Goal: Task Accomplishment & Management: Complete application form

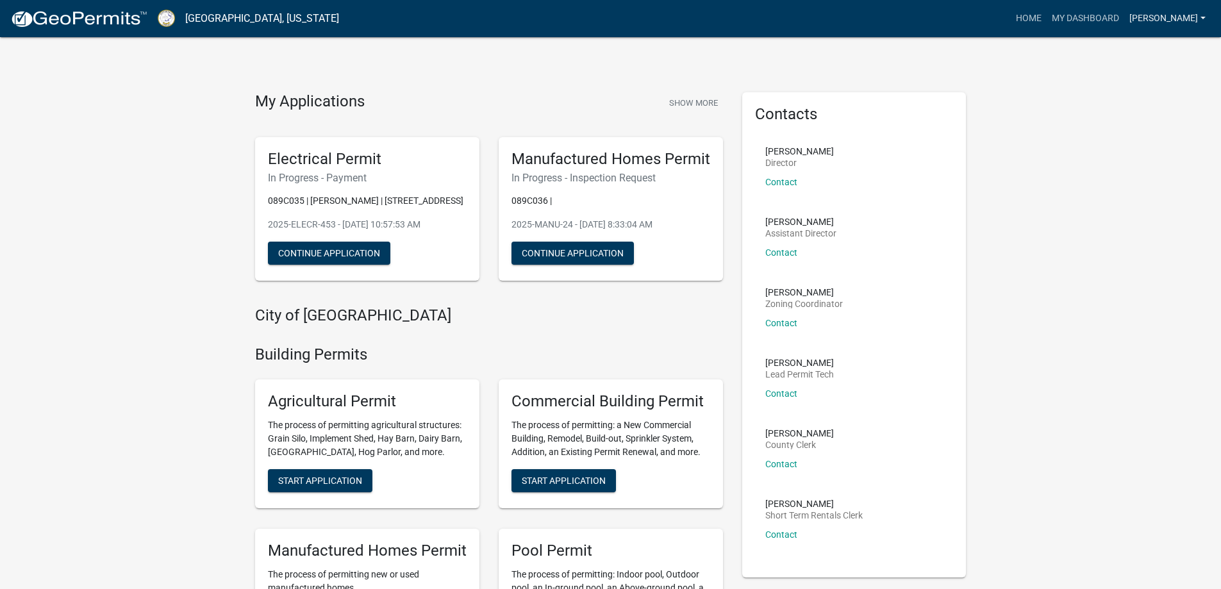
click at [1134, 18] on link "David Erickson" at bounding box center [1167, 18] width 87 height 24
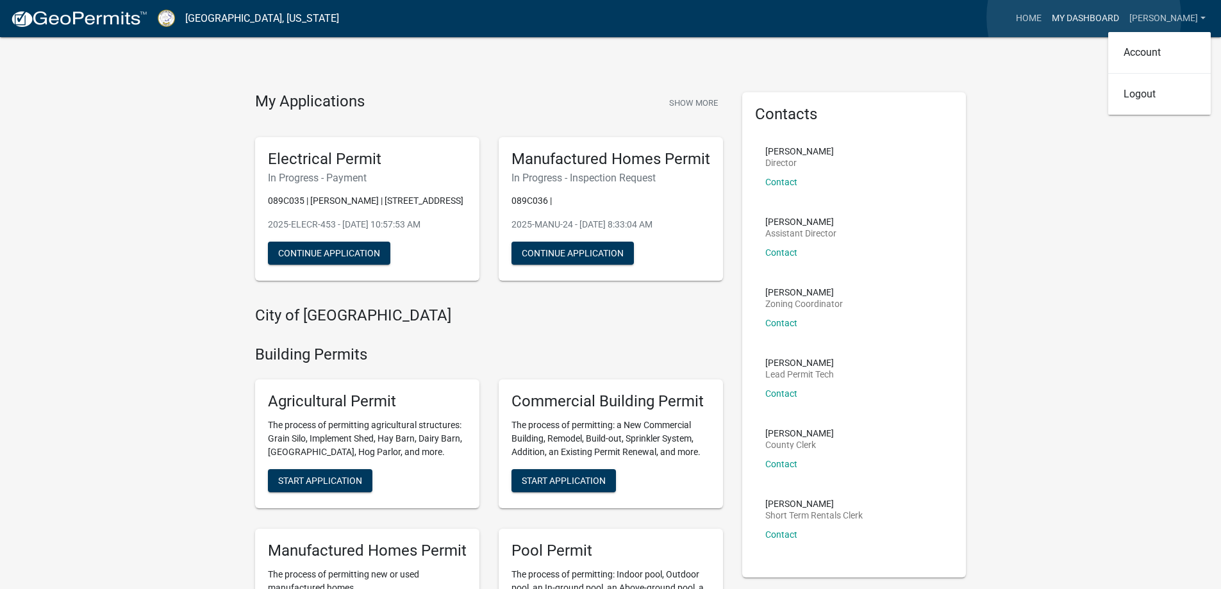
click at [1084, 17] on link "My Dashboard" at bounding box center [1086, 18] width 78 height 24
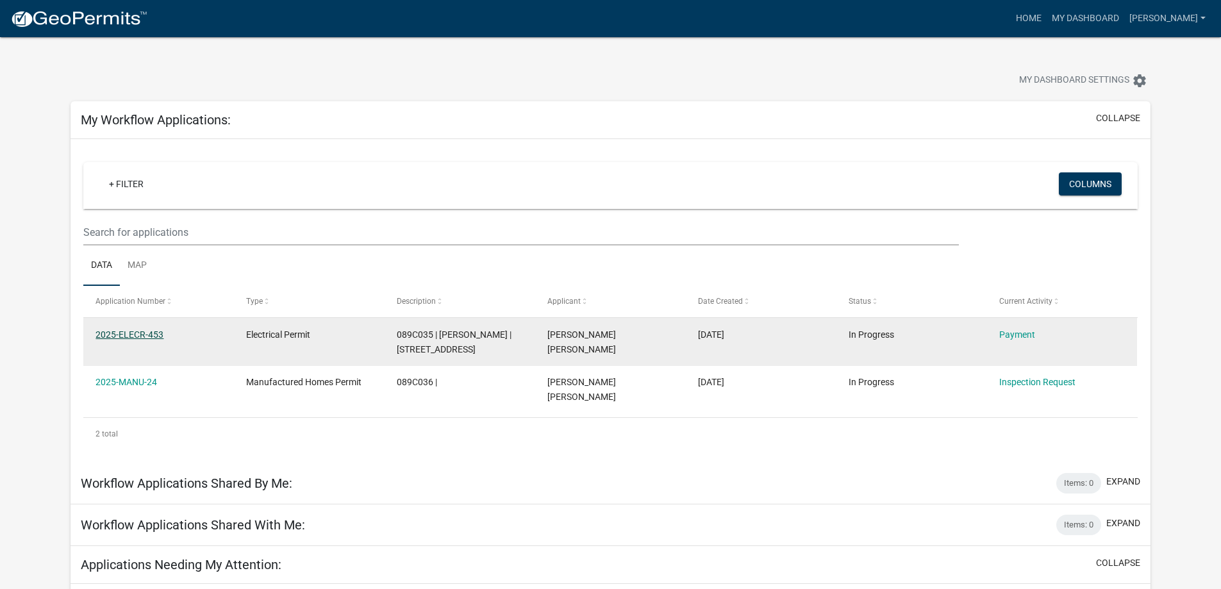
click at [145, 333] on link "2025-ELECR-453" at bounding box center [129, 334] width 68 height 10
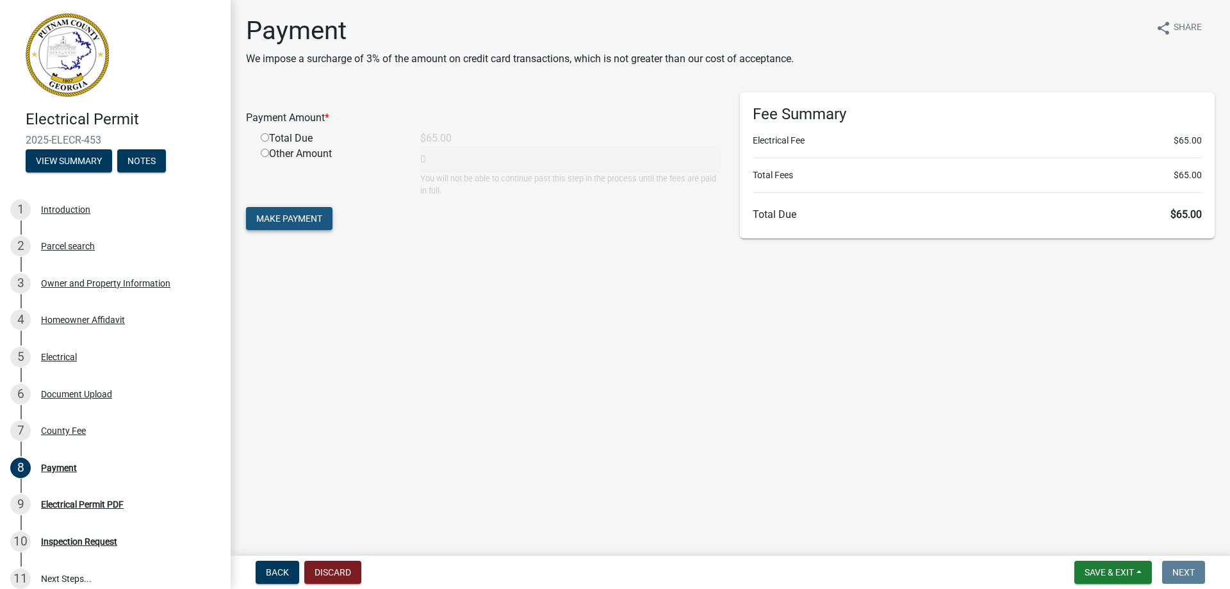
click at [295, 220] on span "Make Payment" at bounding box center [289, 218] width 66 height 10
click at [265, 151] on input "radio" at bounding box center [265, 153] width 8 height 8
radio input "true"
type input "65"
click at [283, 220] on span "Make Payment" at bounding box center [289, 218] width 66 height 10
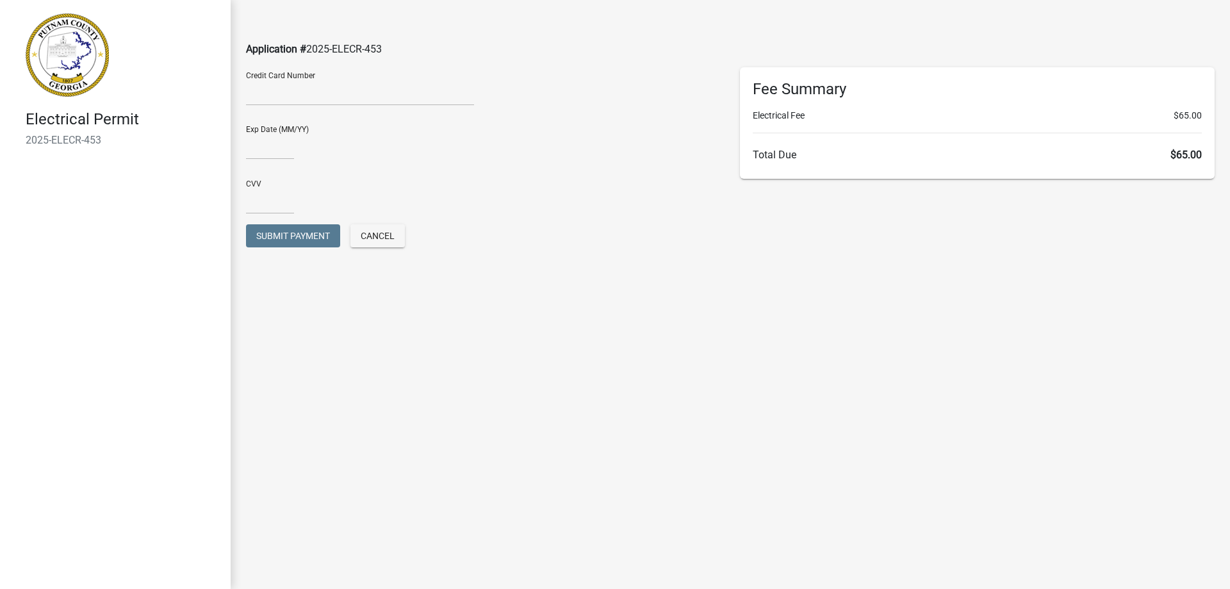
click at [729, 396] on main "Application # 2025-ELECR-453 Credit Card Number Exp Date (MM/YY) CVV Submit Pay…" at bounding box center [731, 275] width 1000 height 550
click at [283, 143] on input "text" at bounding box center [270, 146] width 48 height 26
type input "1127"
click at [263, 203] on input "text" at bounding box center [270, 201] width 48 height 26
type input "823"
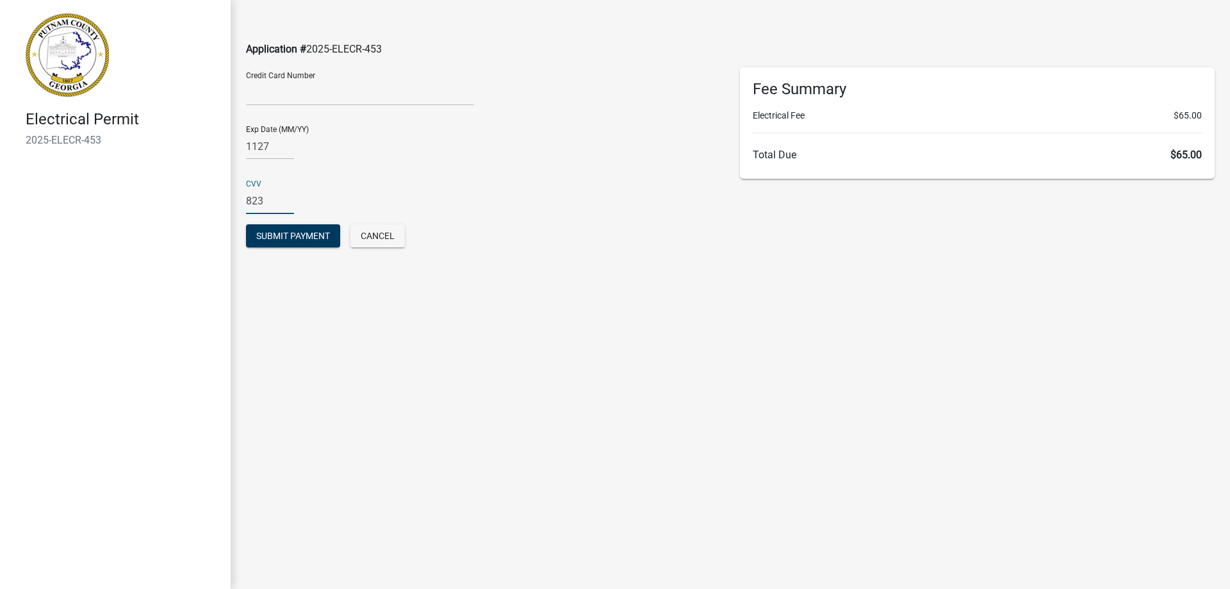
click at [631, 431] on main "Application # 2025-ELECR-453 Credit Card Number Exp Date (MM/YY) 1127 CVV 823 S…" at bounding box center [731, 275] width 1000 height 550
click at [293, 235] on span "Submit Payment" at bounding box center [293, 236] width 74 height 10
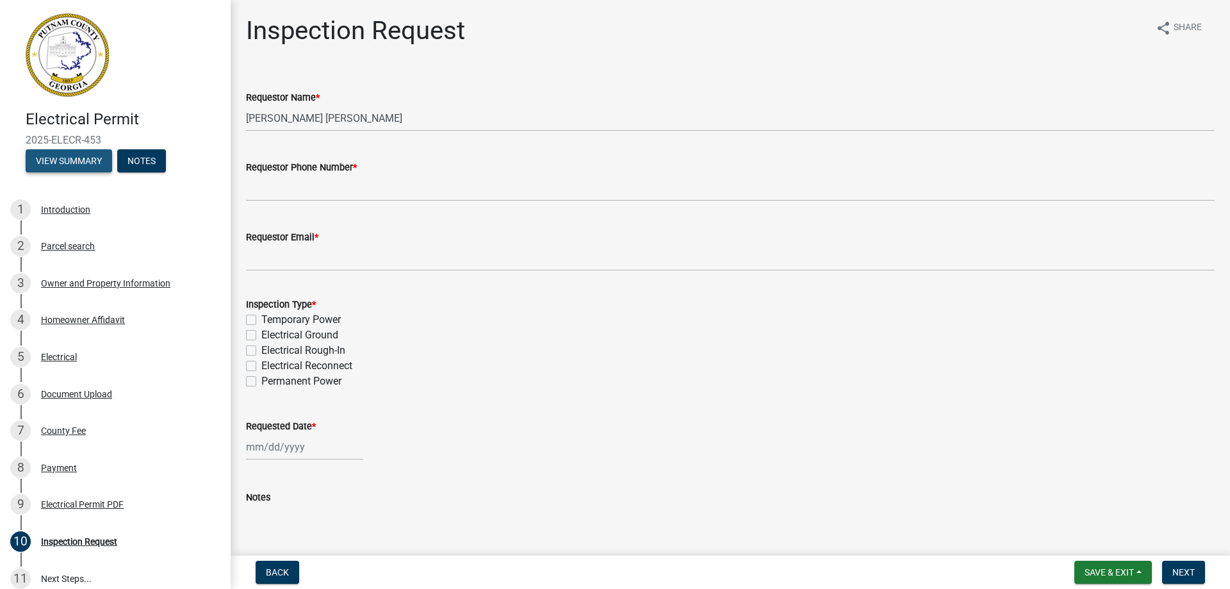
click at [70, 156] on button "View Summary" at bounding box center [69, 160] width 87 height 23
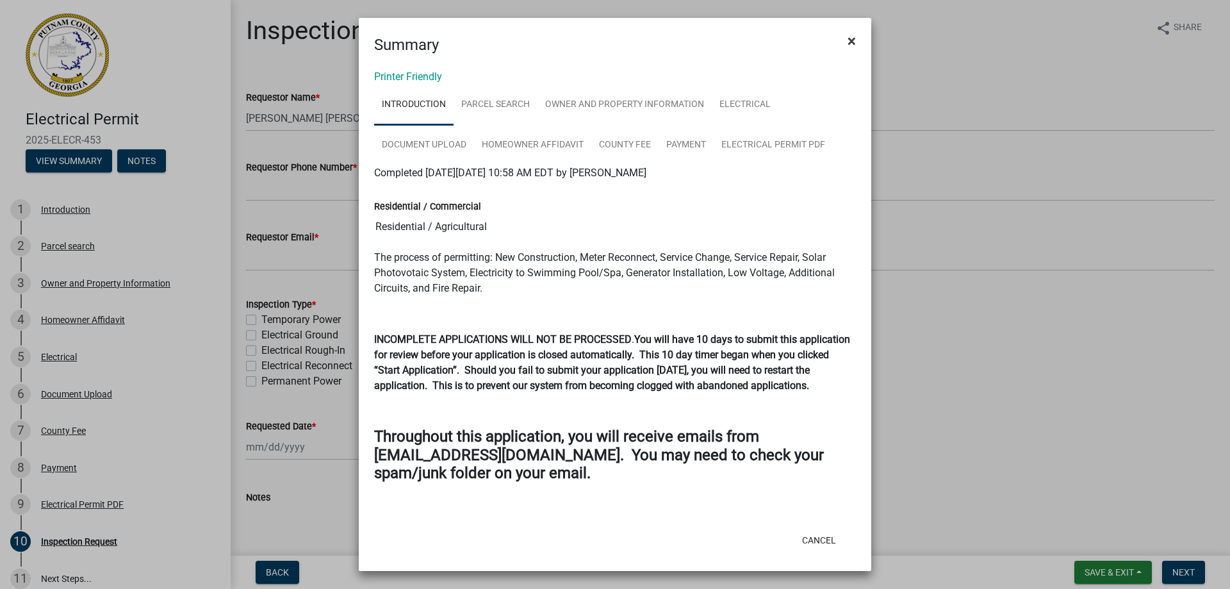
click at [851, 38] on span "×" at bounding box center [852, 41] width 8 height 18
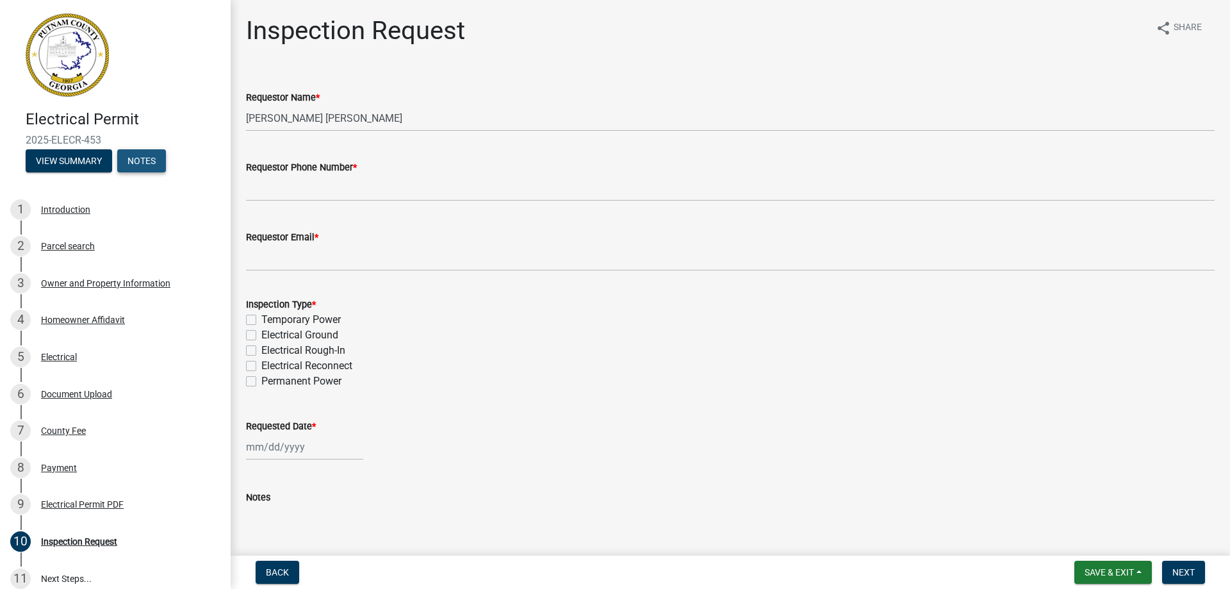
click at [140, 154] on button "Notes" at bounding box center [141, 160] width 49 height 23
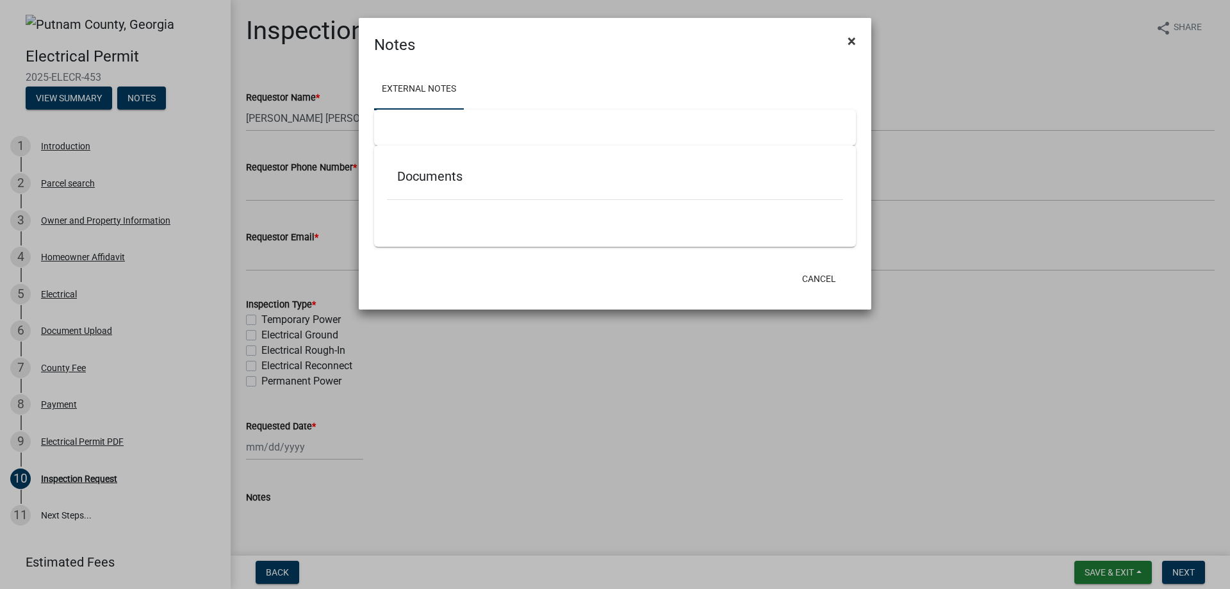
click at [851, 39] on span "×" at bounding box center [852, 41] width 8 height 18
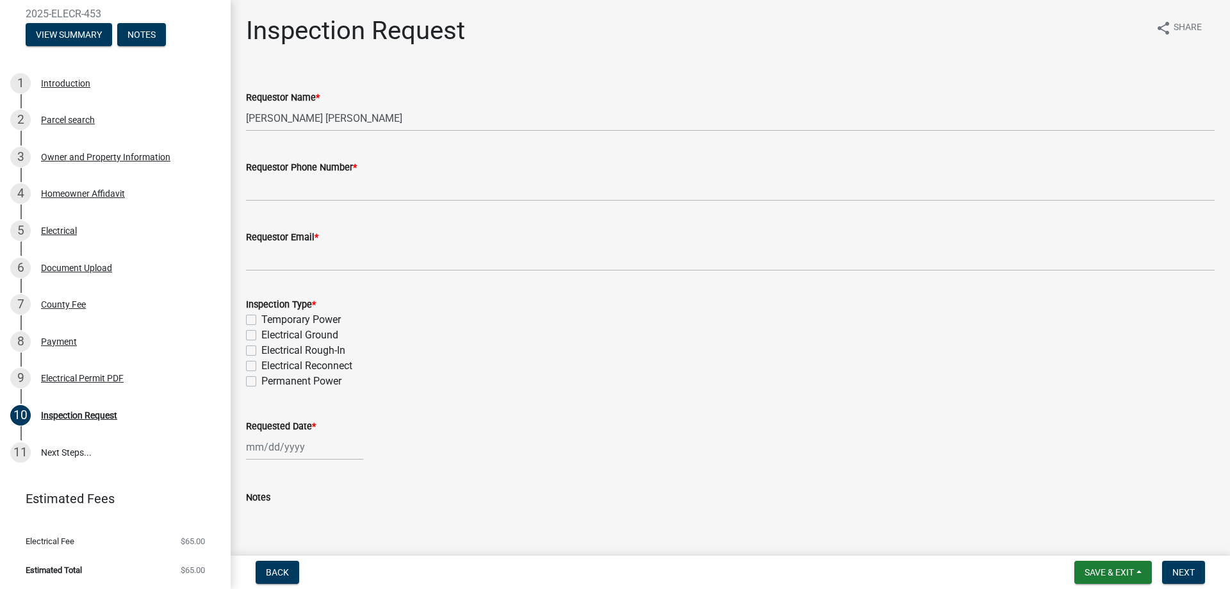
scroll to position [127, 0]
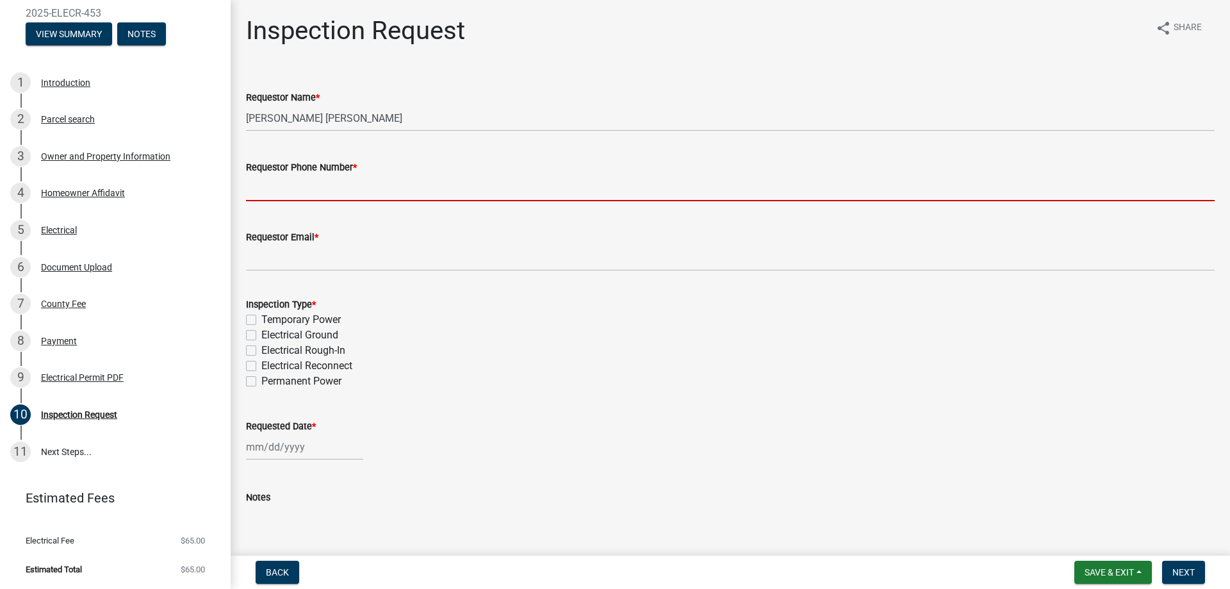
click at [310, 186] on input "Requestor Phone Number *" at bounding box center [730, 188] width 969 height 26
type input "7068199777"
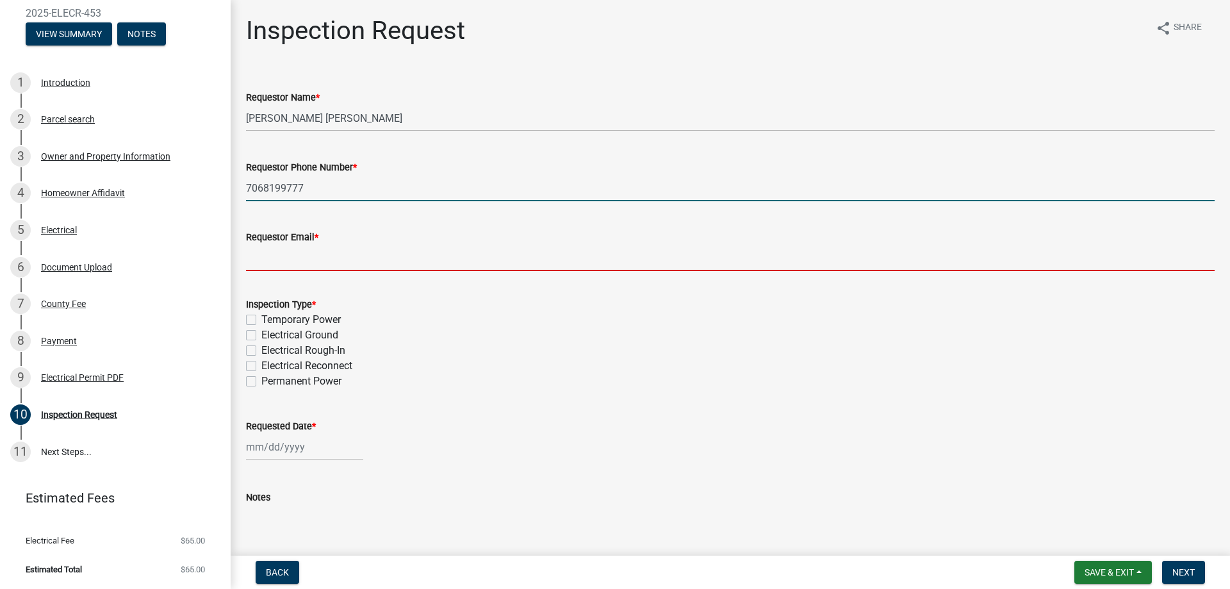
type input "[EMAIL_ADDRESS][DOMAIN_NAME]"
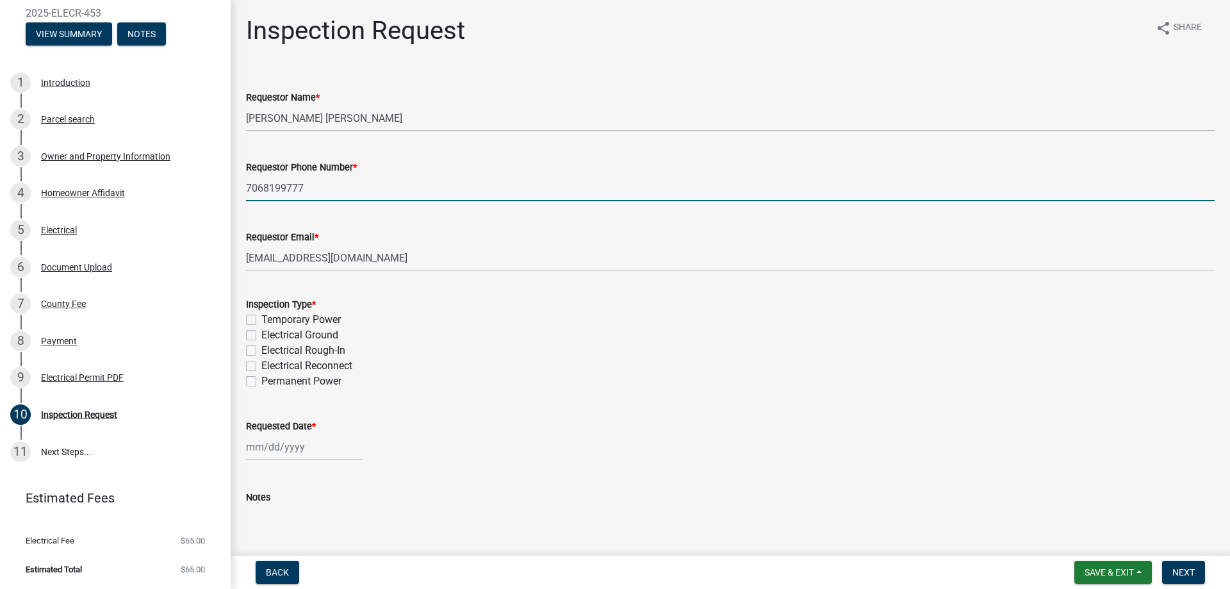
click at [261, 320] on label "Temporary Power" at bounding box center [300, 319] width 79 height 15
click at [261, 320] on input "Temporary Power" at bounding box center [265, 316] width 8 height 8
checkbox input "true"
checkbox input "false"
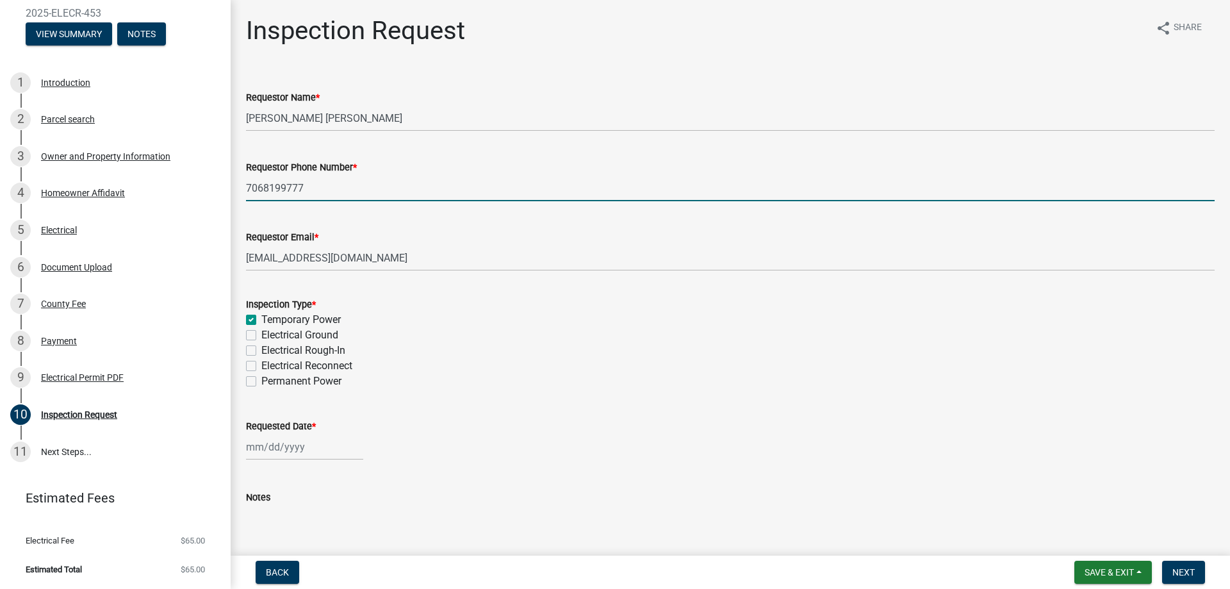
checkbox input "false"
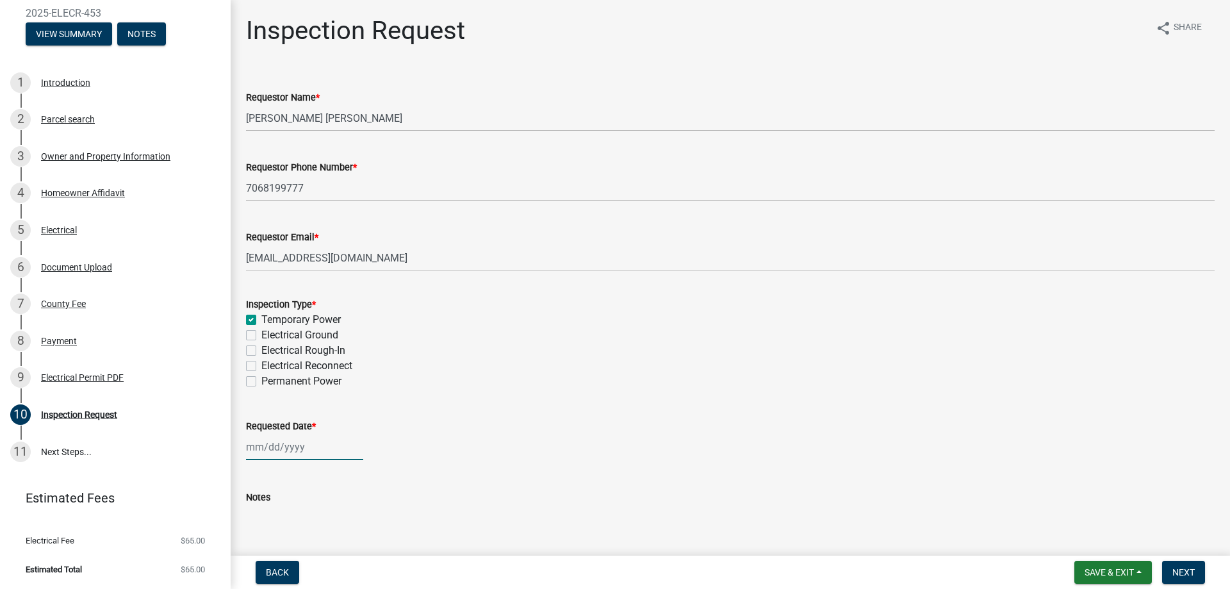
click at [283, 449] on div at bounding box center [304, 447] width 117 height 26
select select "9"
select select "2025"
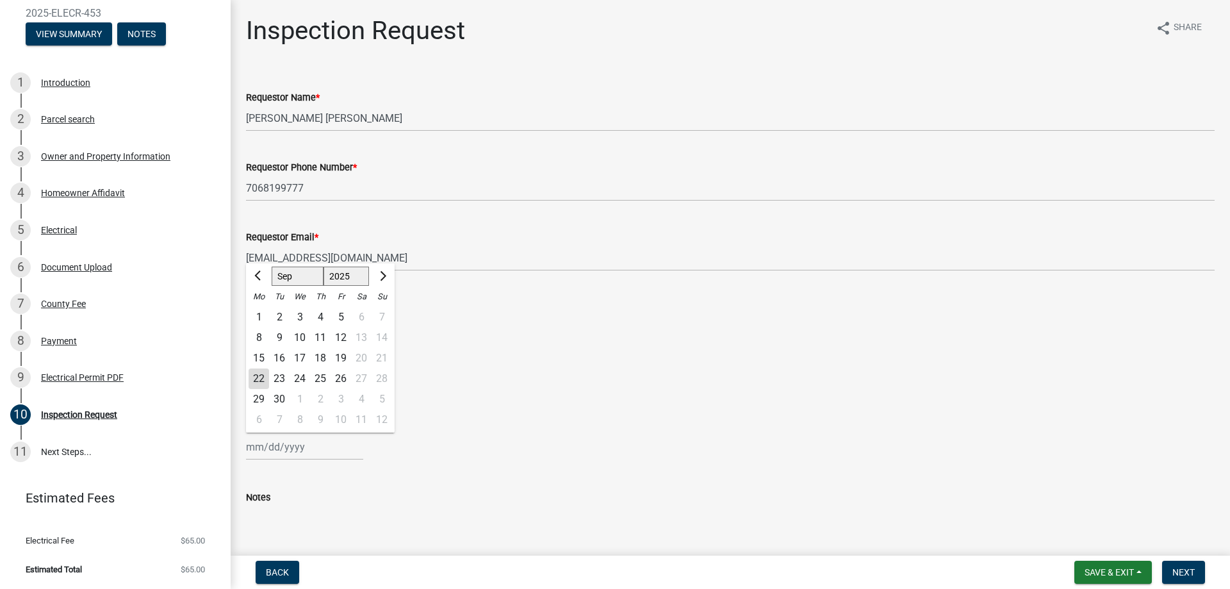
click at [298, 377] on div "24" at bounding box center [300, 378] width 21 height 21
type input "[DATE]"
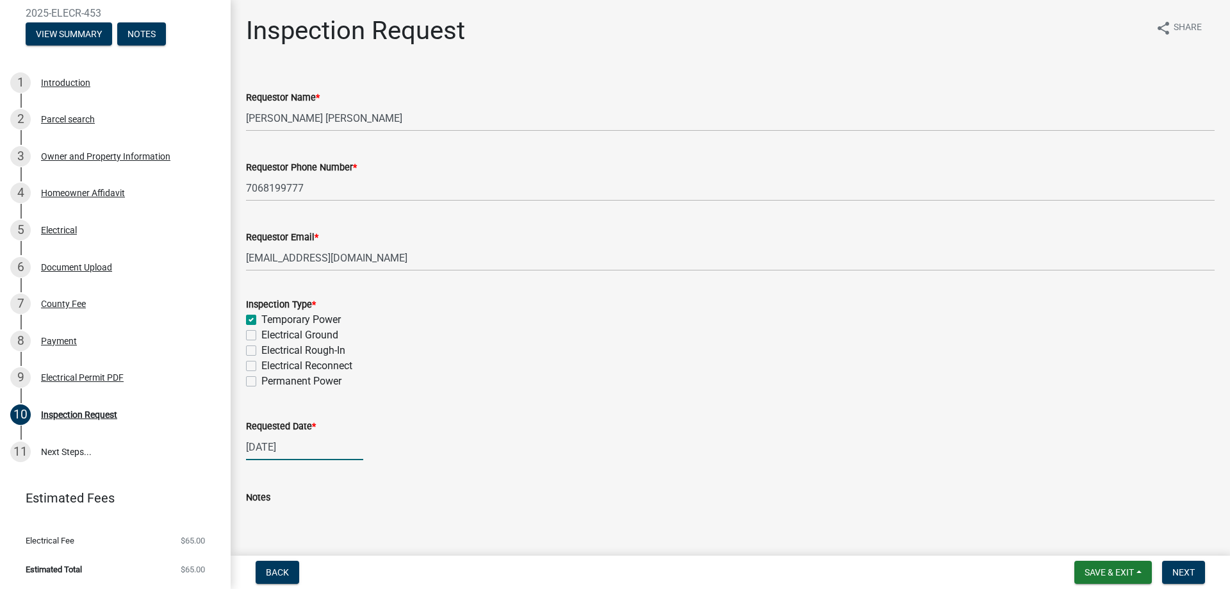
click at [283, 449] on div "[DATE]" at bounding box center [304, 447] width 117 height 26
select select "9"
select select "2025"
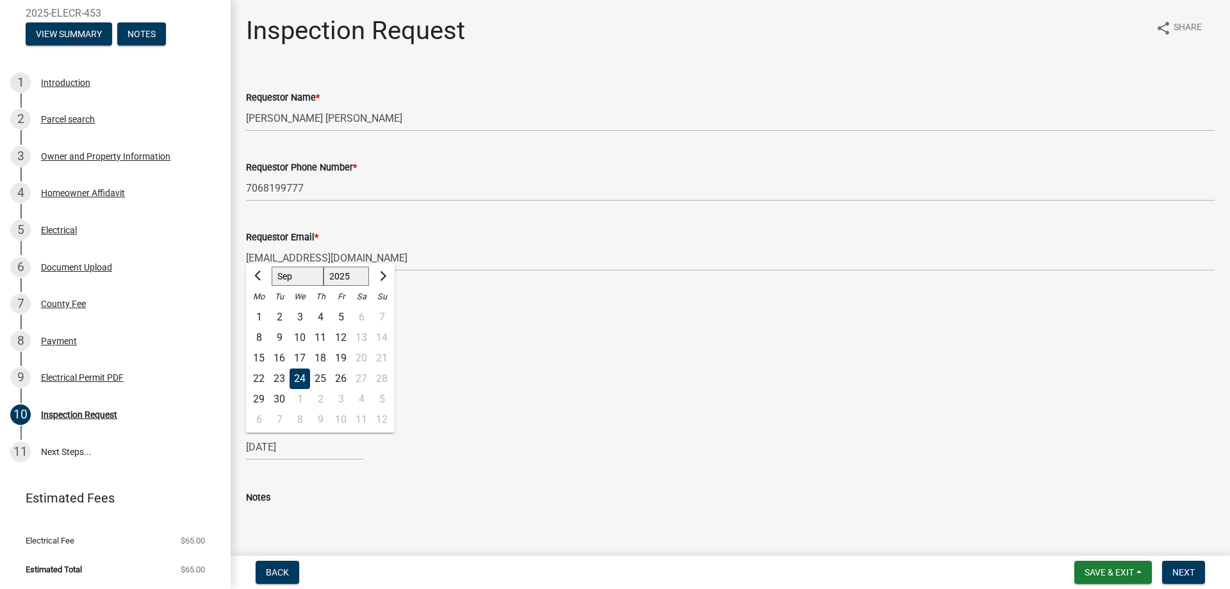
click at [635, 418] on div "Requested Date * [DATE] Jan Feb Mar Apr May Jun [DATE] Aug Sep Oct Nov [DATE] 1…" at bounding box center [730, 431] width 969 height 60
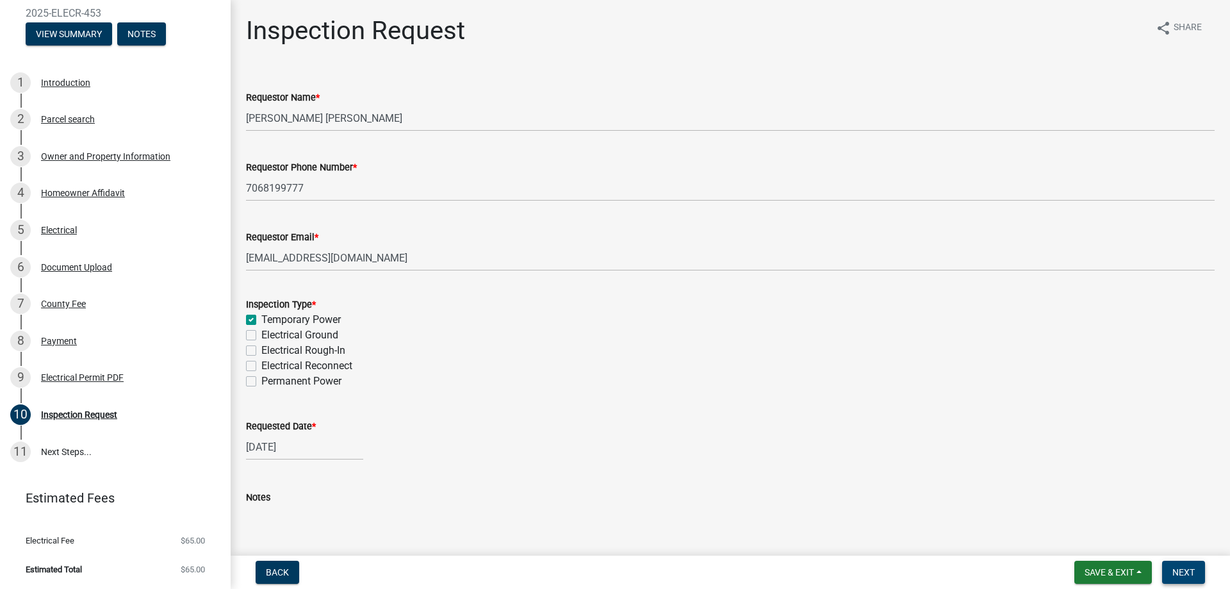
click at [1189, 568] on span "Next" at bounding box center [1184, 572] width 22 height 10
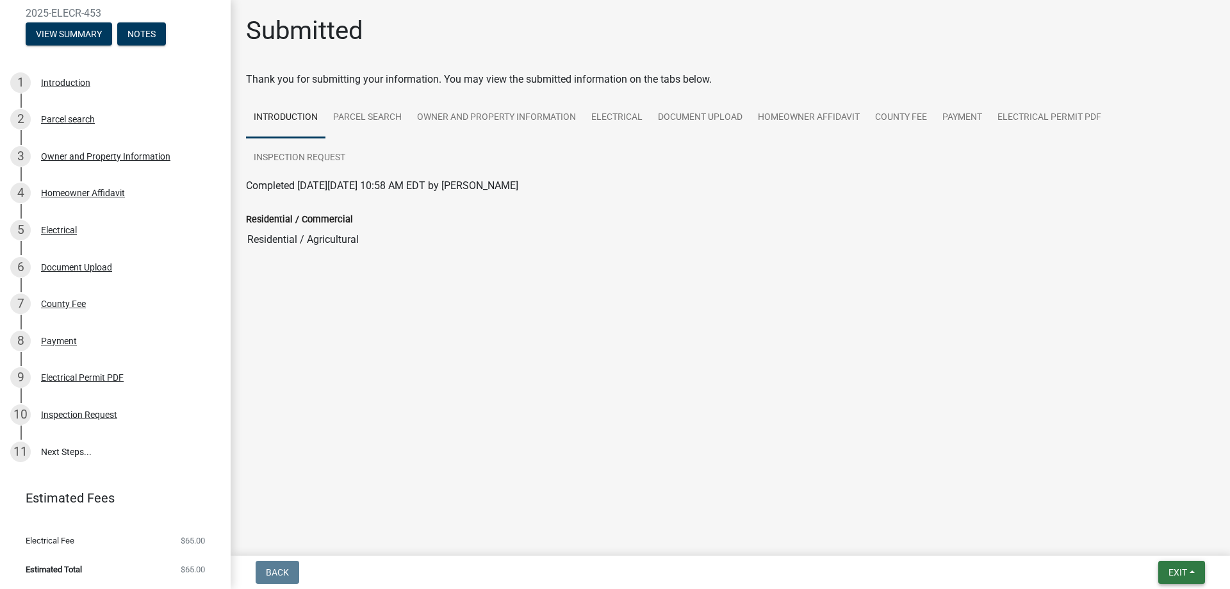
click at [1186, 572] on span "Exit" at bounding box center [1178, 572] width 19 height 10
click at [1124, 507] on button "Save" at bounding box center [1154, 508] width 103 height 31
click at [599, 116] on link "Electrical" at bounding box center [617, 117] width 67 height 41
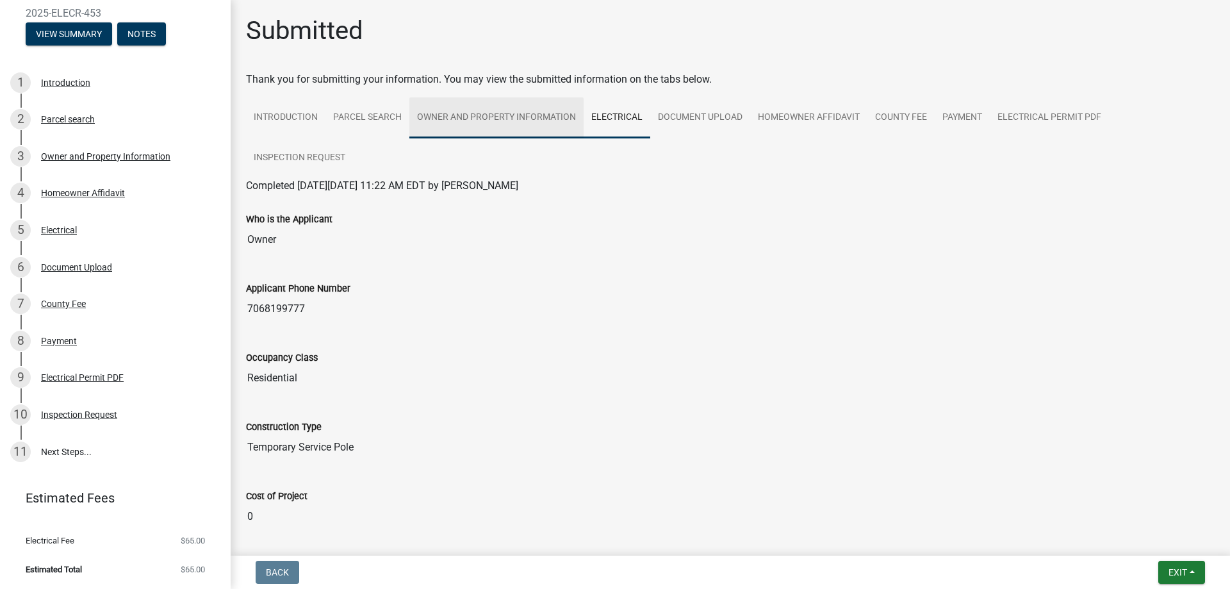
click at [536, 113] on link "Owner and Property Information" at bounding box center [497, 117] width 174 height 41
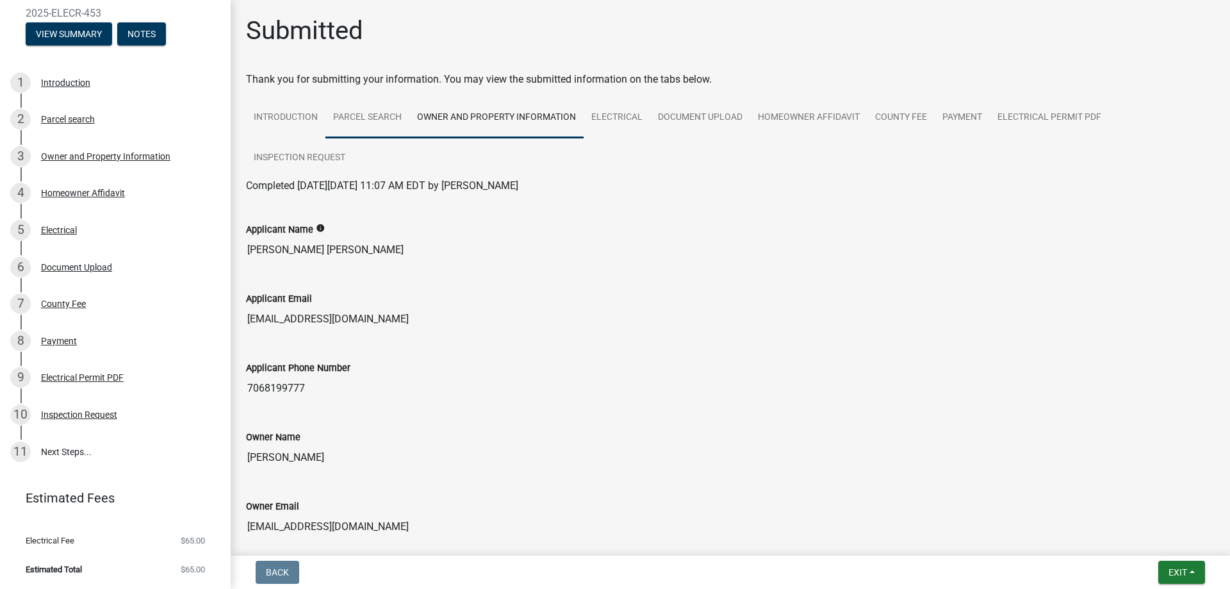
click at [381, 115] on link "Parcel search" at bounding box center [368, 117] width 84 height 41
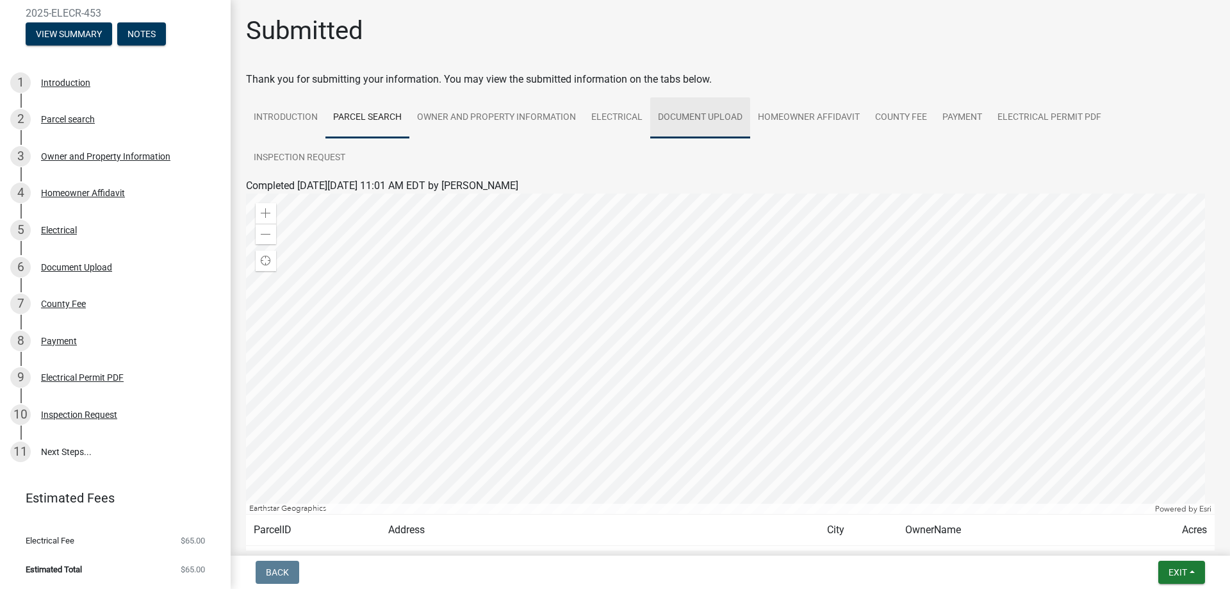
click at [694, 114] on link "Document Upload" at bounding box center [700, 117] width 100 height 41
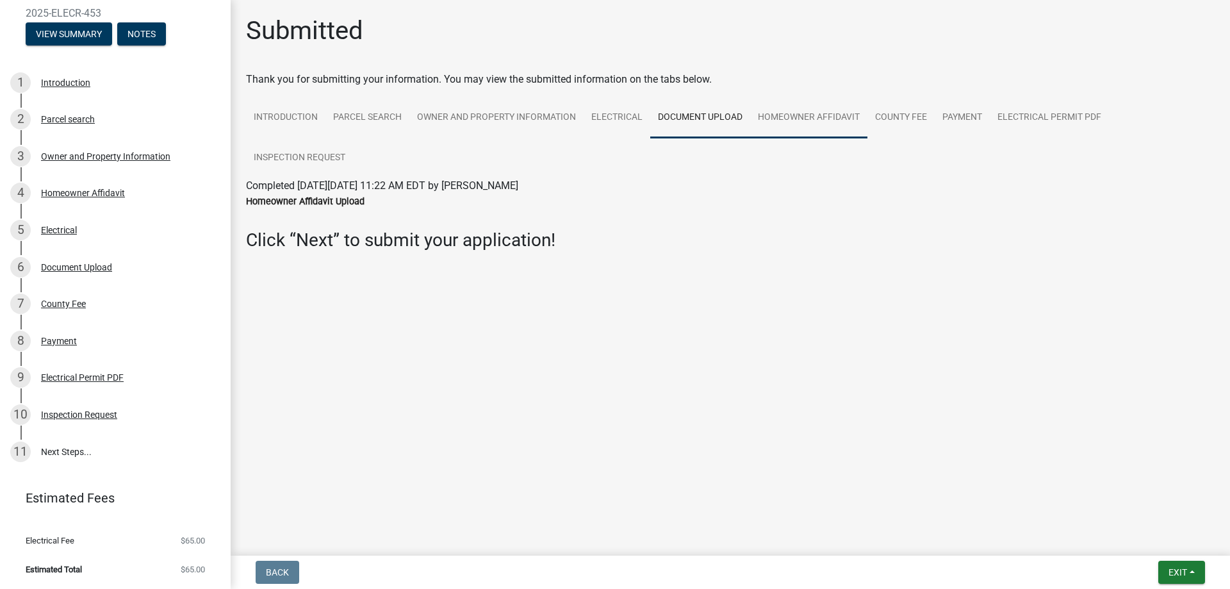
click at [813, 113] on link "Homeowner Affidavit" at bounding box center [808, 117] width 117 height 41
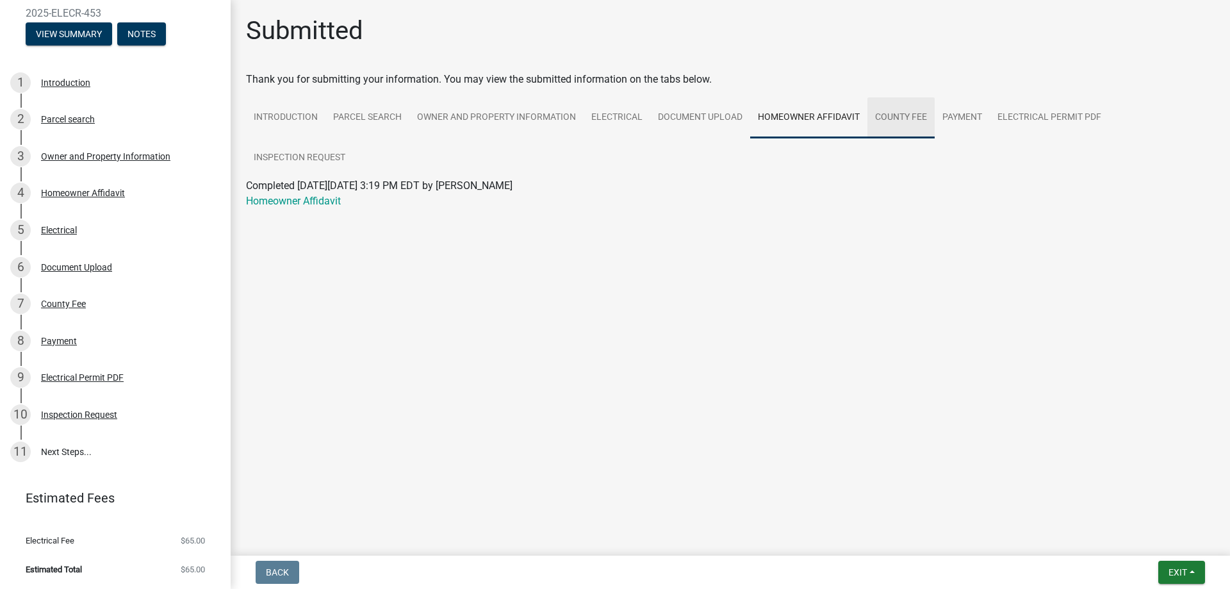
click at [896, 113] on link "County Fee" at bounding box center [901, 117] width 67 height 41
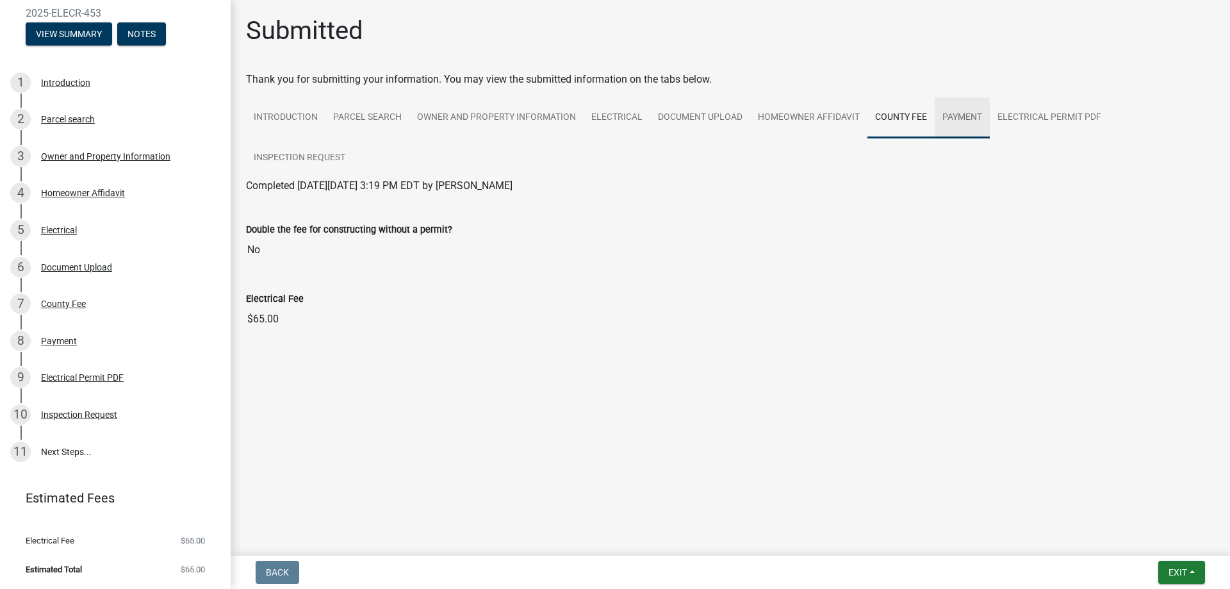
click at [960, 114] on link "Payment" at bounding box center [962, 117] width 55 height 41
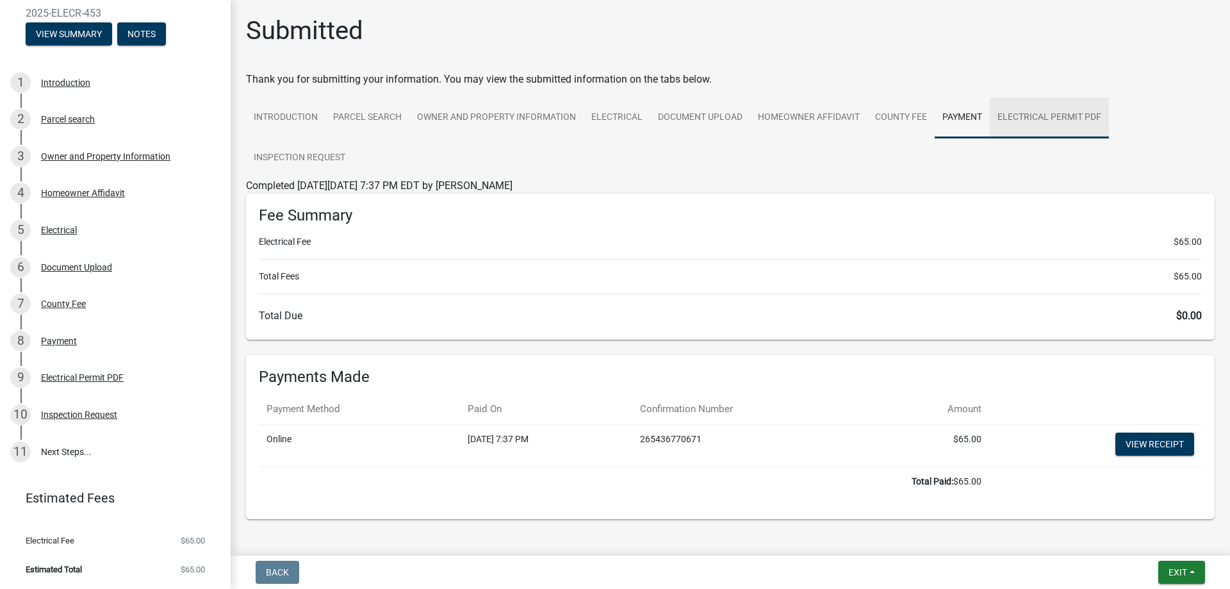
click at [1020, 118] on link "Electrical Permit PDF" at bounding box center [1049, 117] width 119 height 41
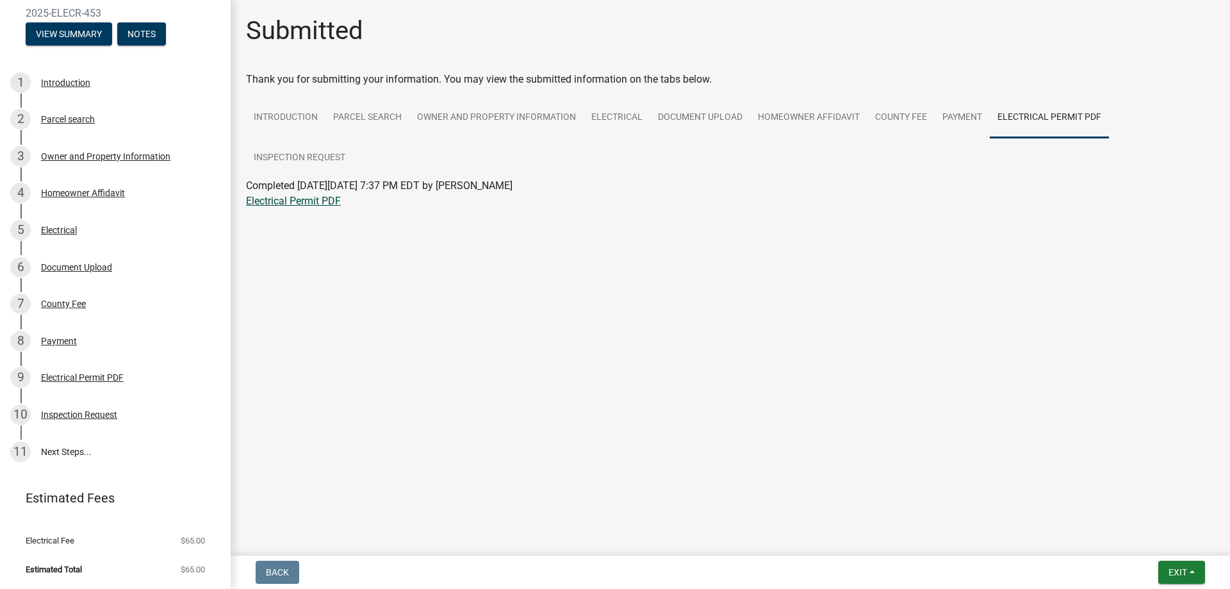
click at [317, 202] on link "Electrical Permit PDF" at bounding box center [293, 201] width 95 height 12
click at [69, 454] on link "11 Next Steps..." at bounding box center [115, 451] width 231 height 37
click at [70, 454] on link "11 Next Steps..." at bounding box center [115, 451] width 231 height 37
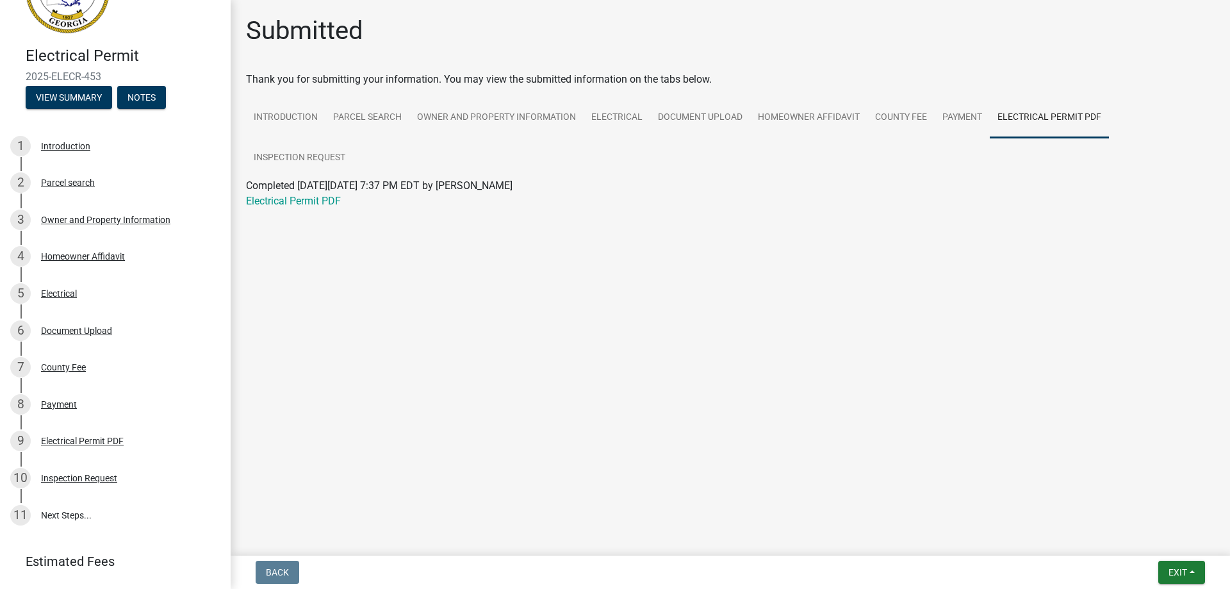
scroll to position [0, 0]
